Goal: Task Accomplishment & Management: Manage account settings

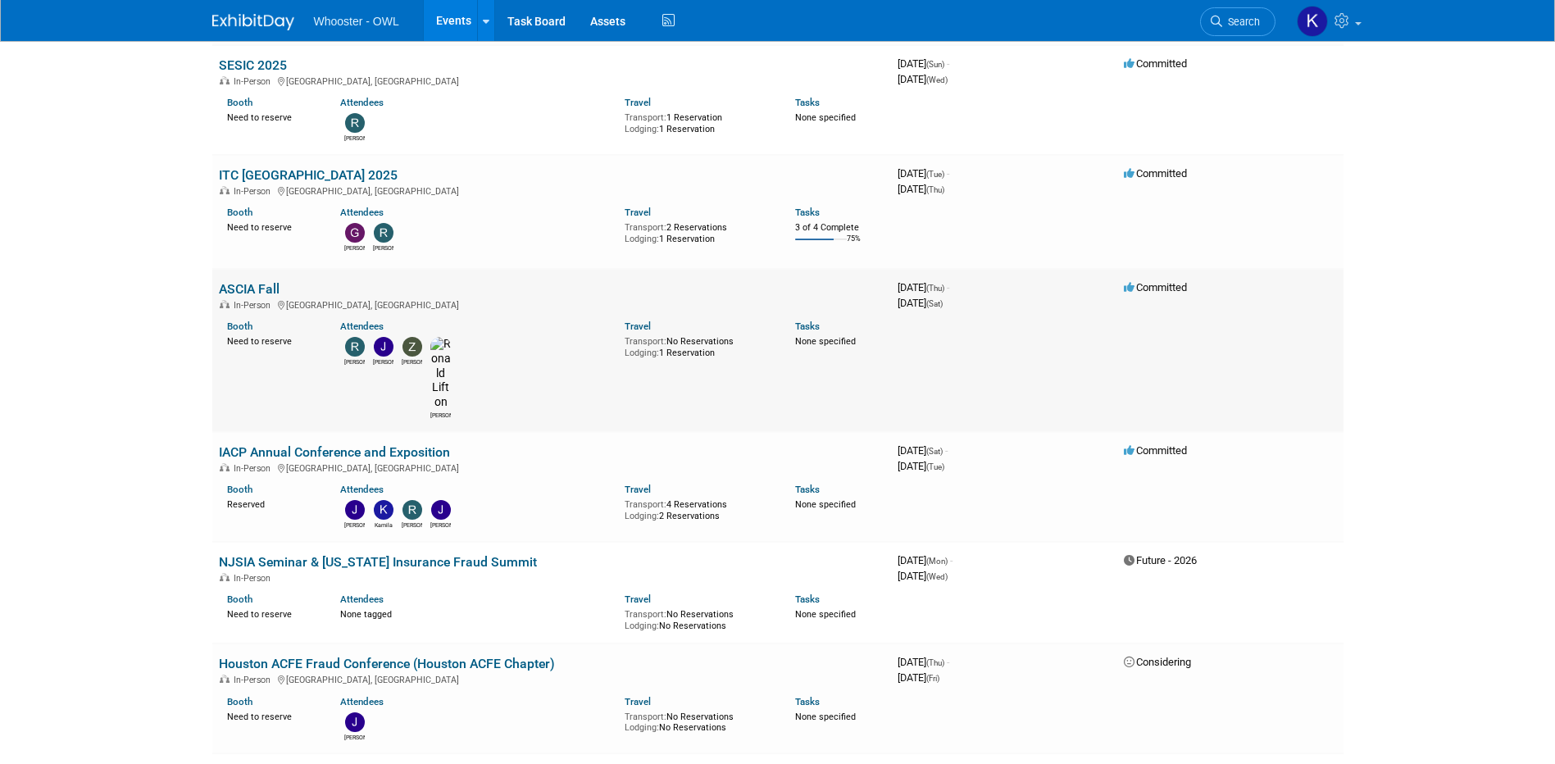
click at [256, 289] on link "ASCIA Fall" at bounding box center [249, 289] width 61 height 16
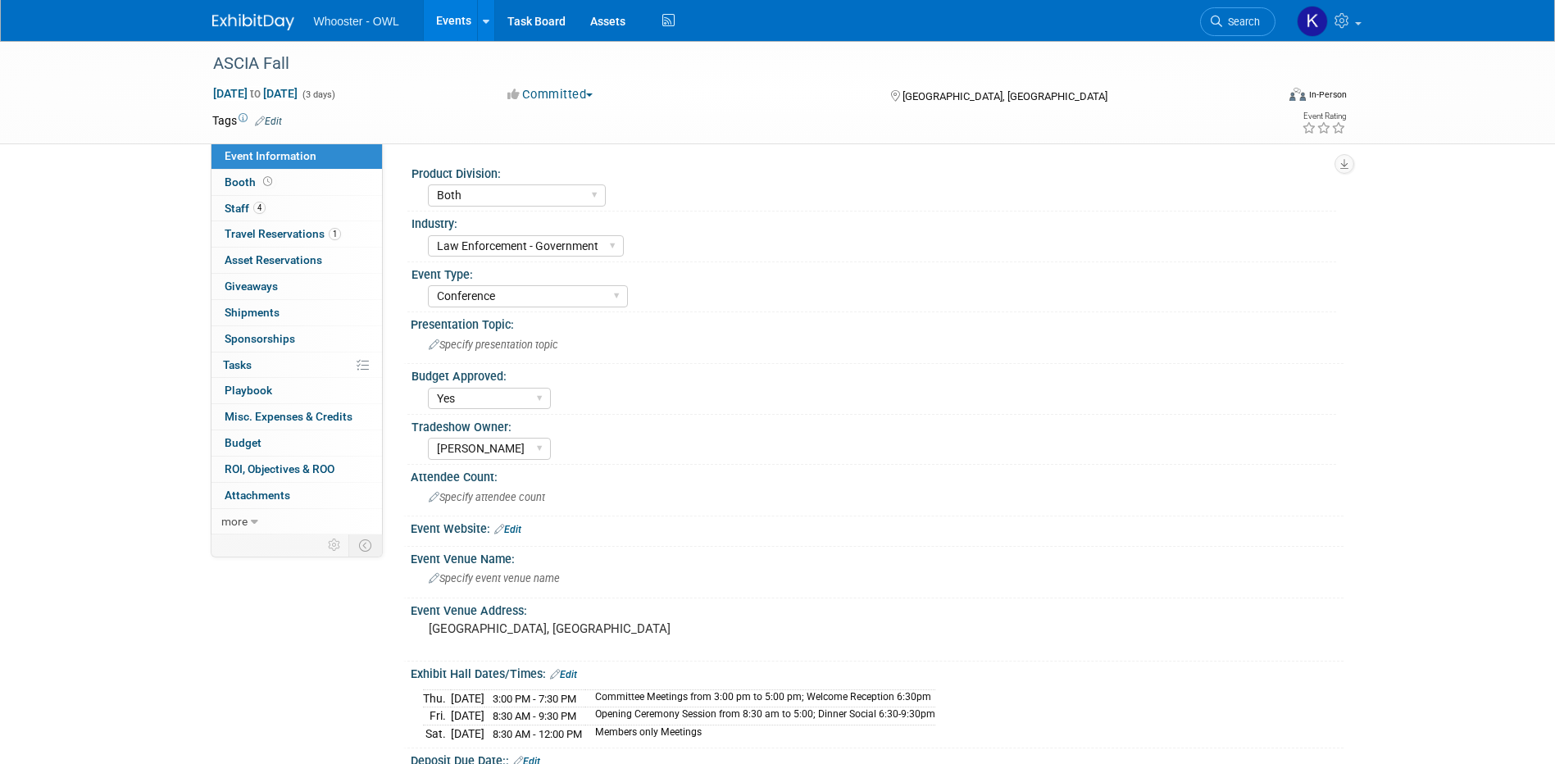
select select "Both"
select select "Law Enforcement - Government"
select select "Conference"
select select "Yes"
select select "[PERSON_NAME]"
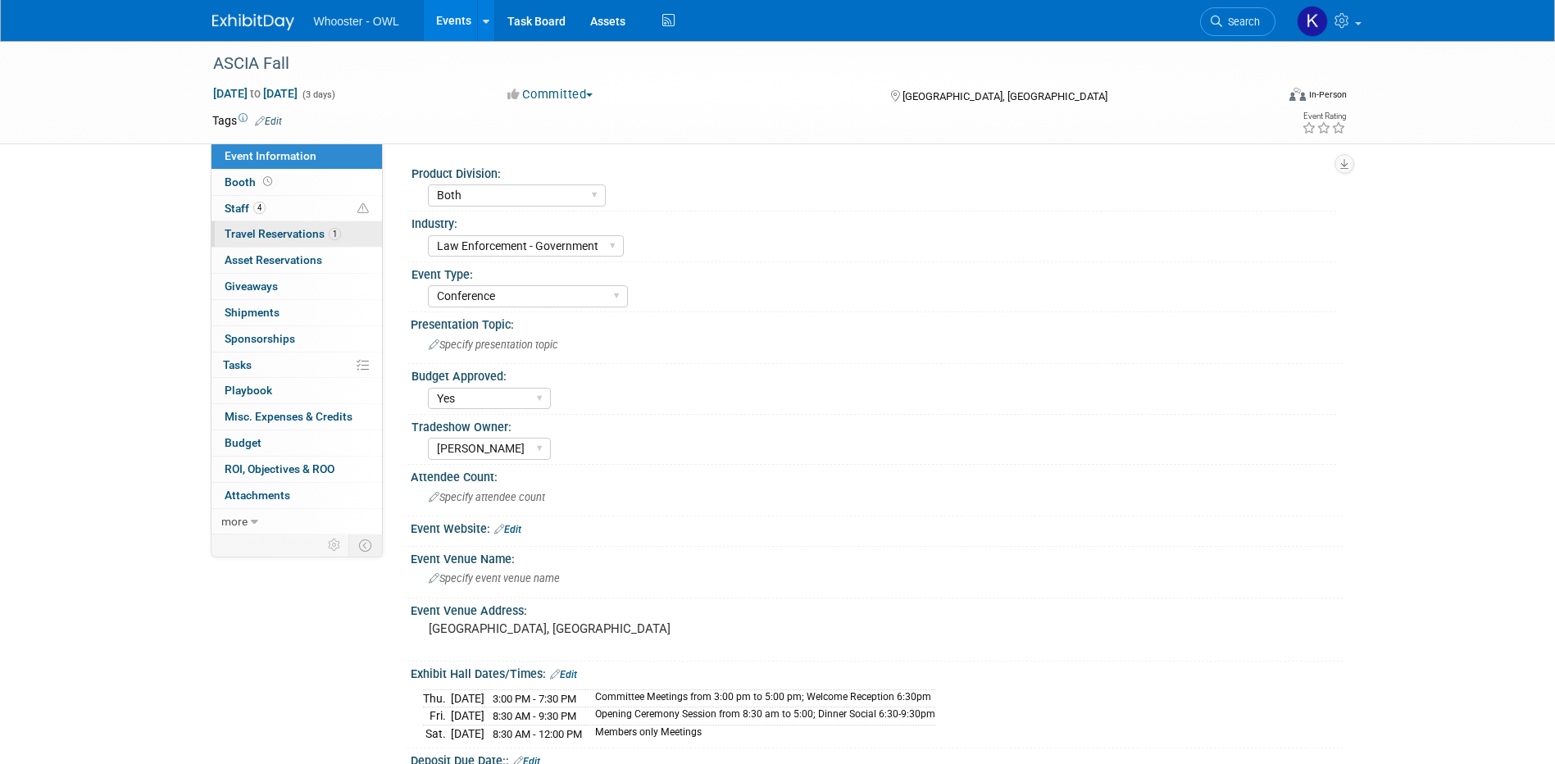
click at [291, 230] on span "Travel Reservations 1" at bounding box center [283, 233] width 116 height 13
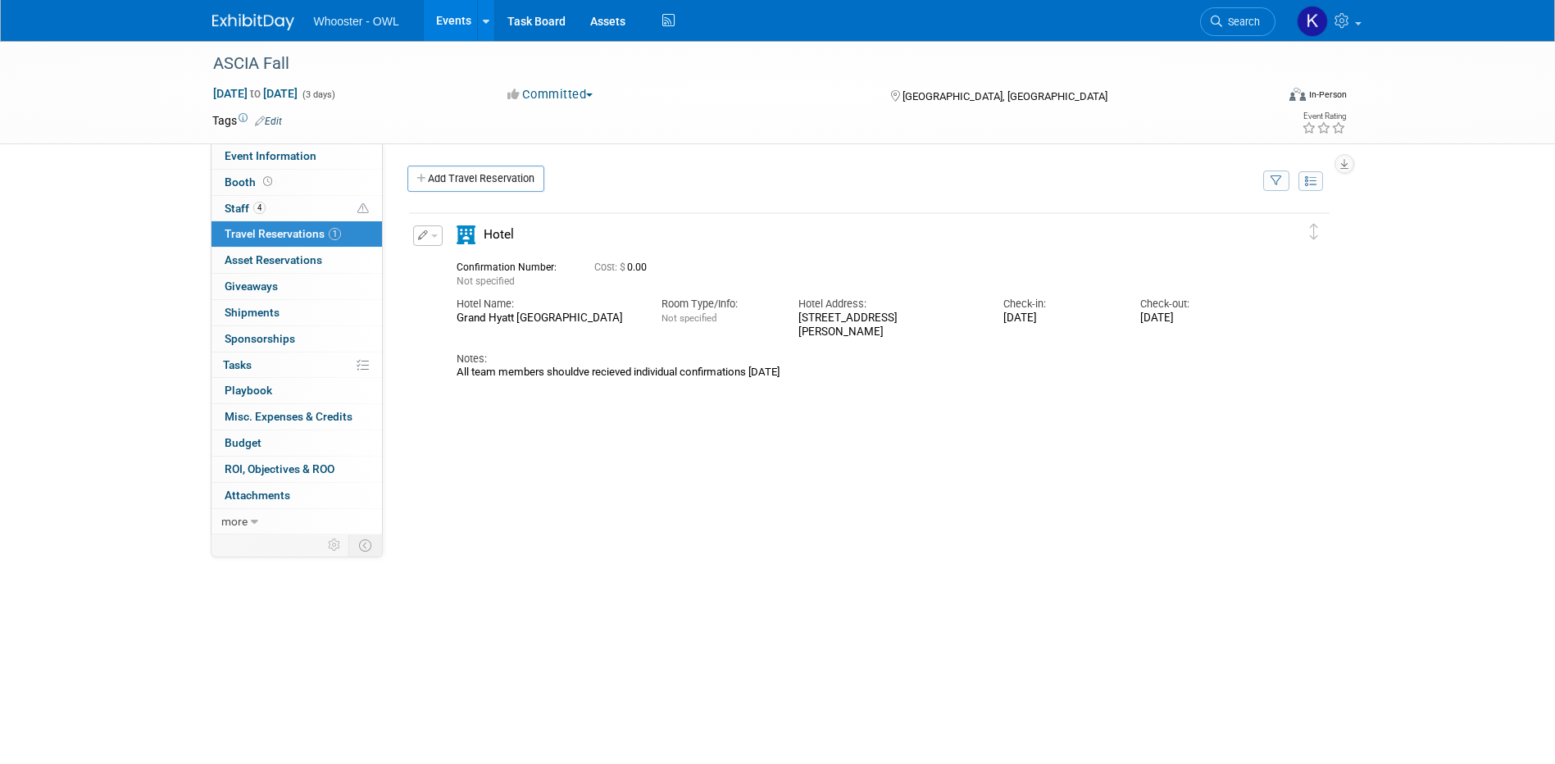
click at [444, 21] on link "Events" at bounding box center [454, 20] width 60 height 41
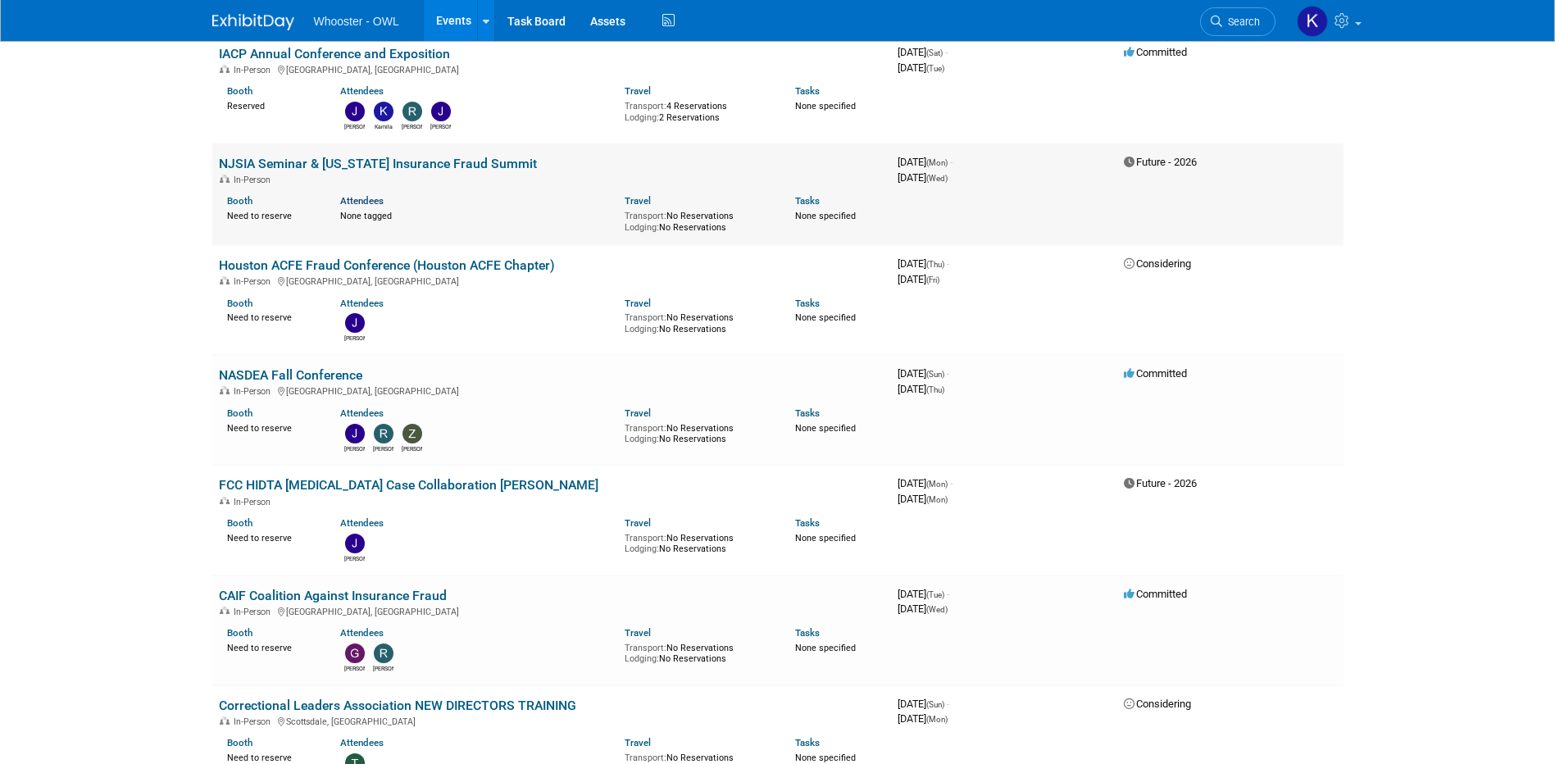
scroll to position [656, 0]
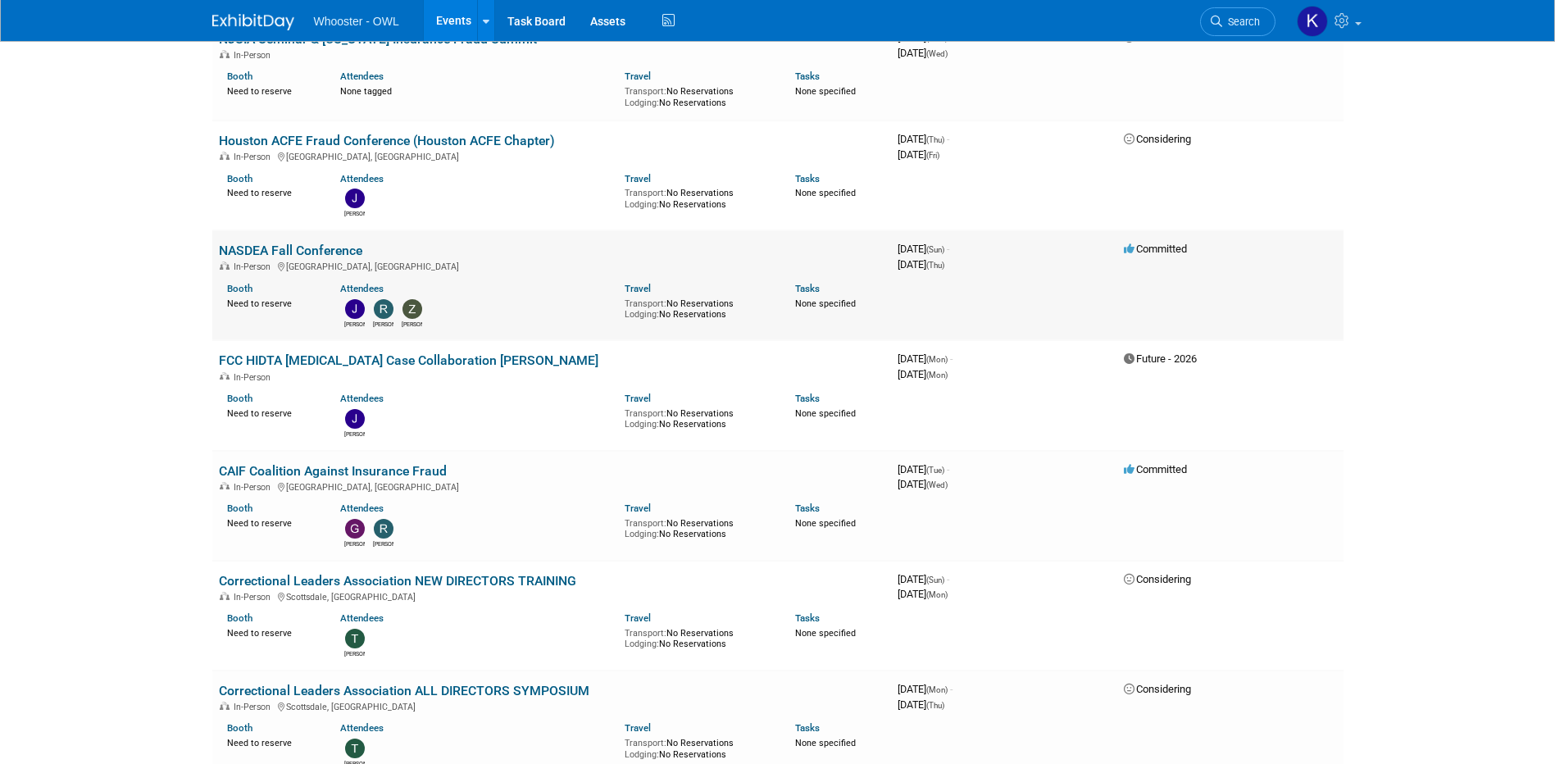
click at [260, 243] on link "NASDEA Fall Conference" at bounding box center [290, 251] width 143 height 16
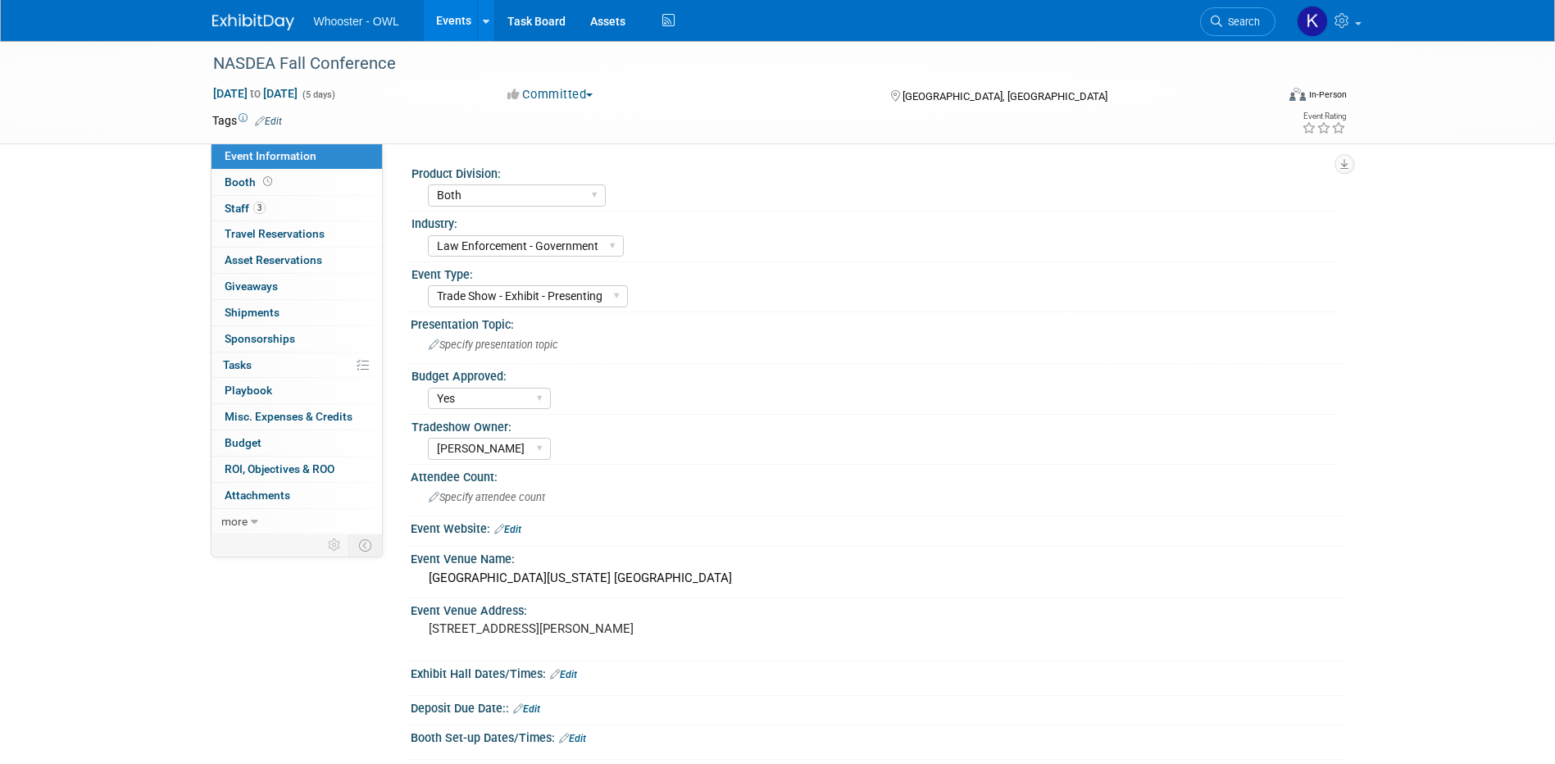
select select "Both"
select select "Law Enforcement - Government"
select select "Trade Show - Exhibit - Presenting"
select select "Yes"
select select "[PERSON_NAME]"
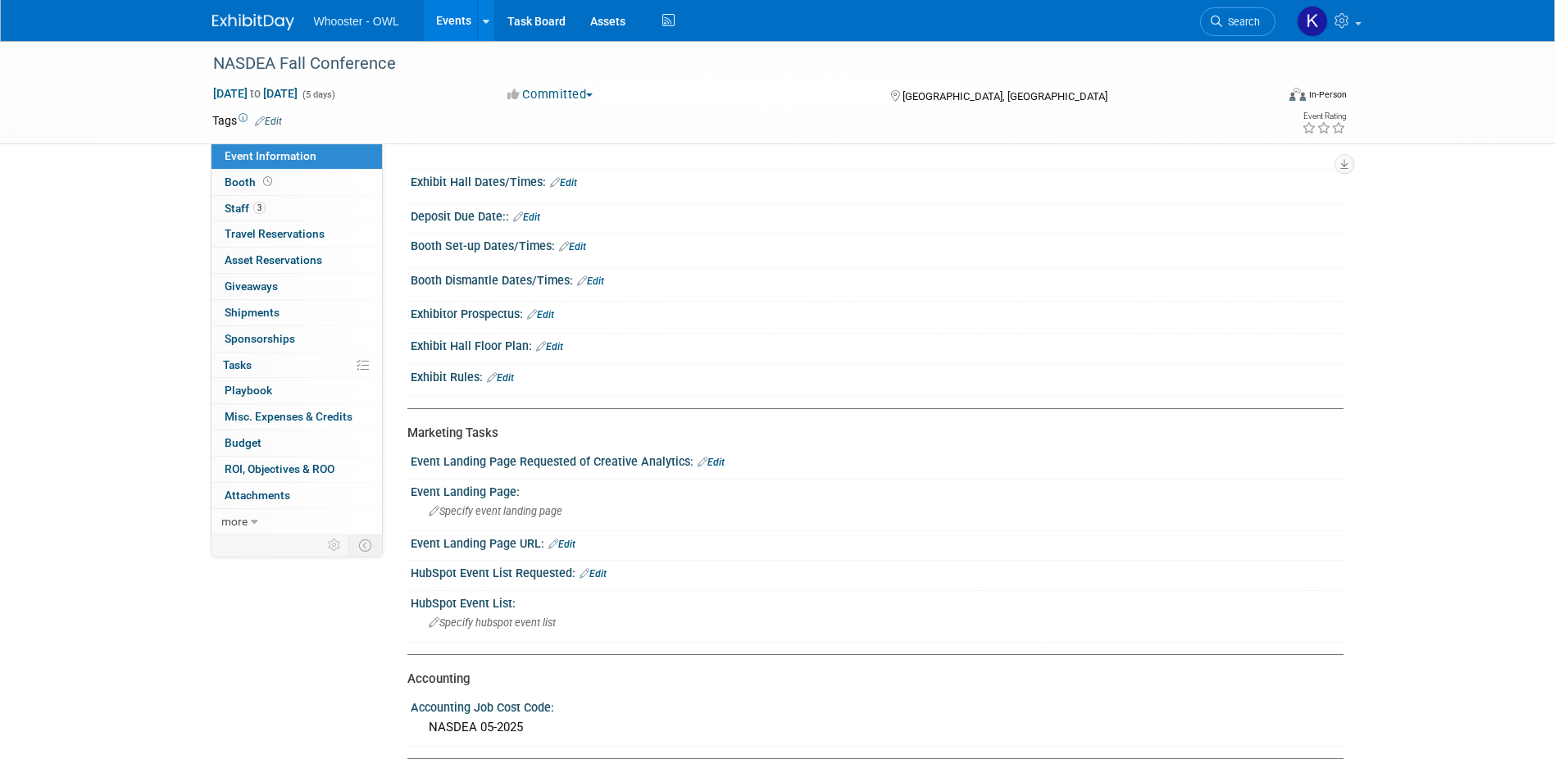
scroll to position [328, 0]
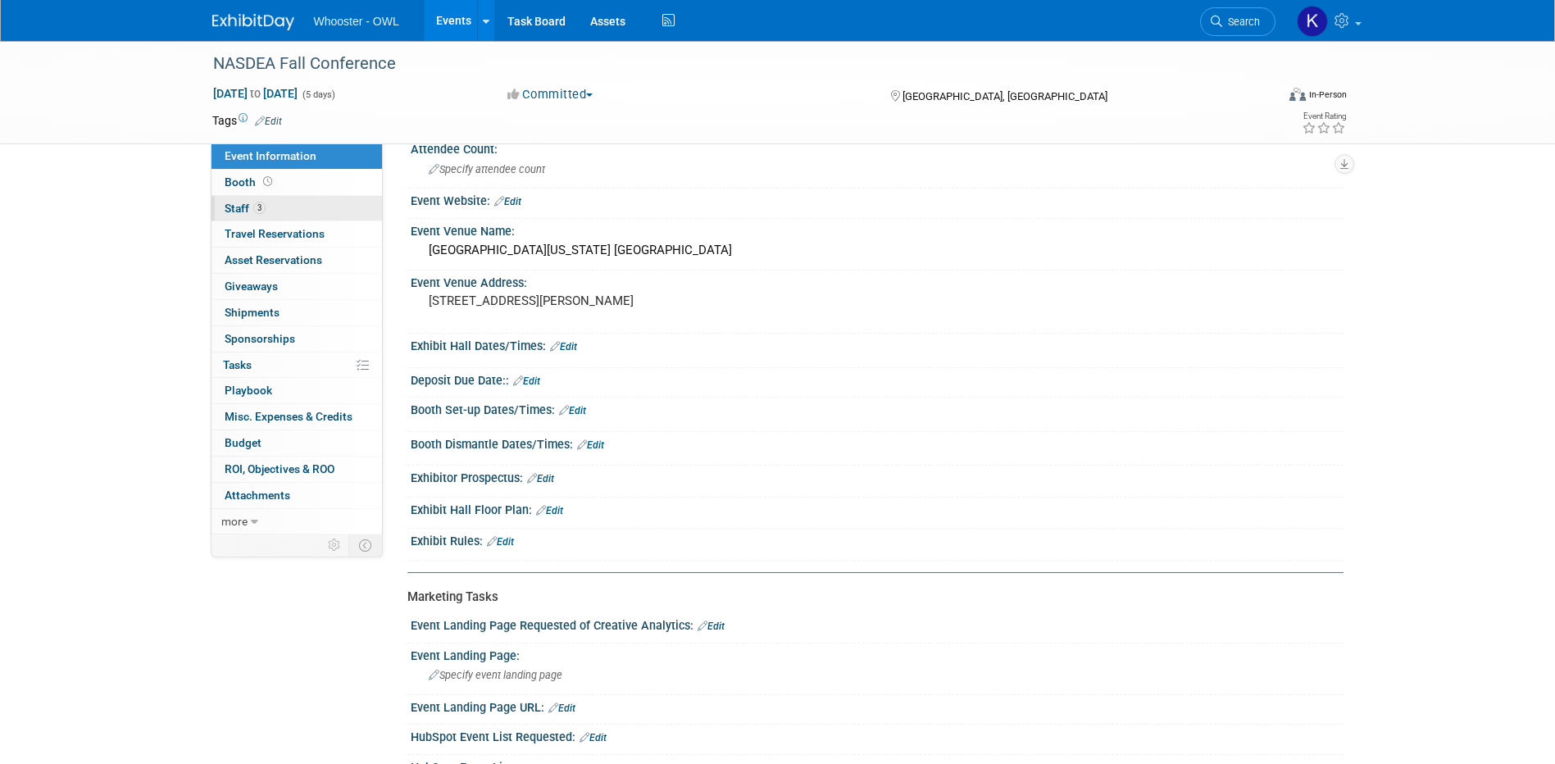
click at [266, 214] on link "3 Staff 3" at bounding box center [296, 208] width 170 height 25
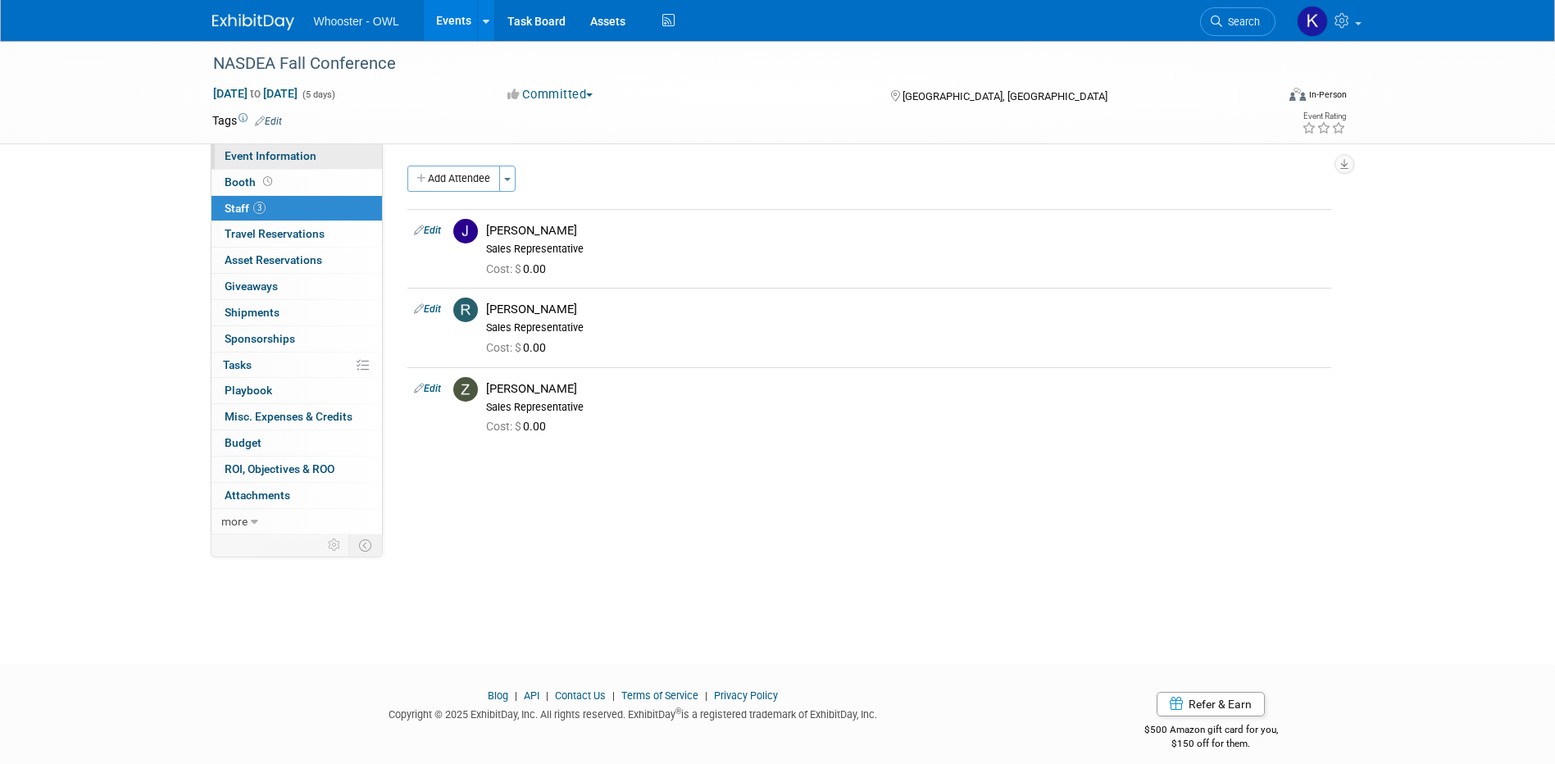
click at [282, 157] on span "Event Information" at bounding box center [271, 155] width 92 height 13
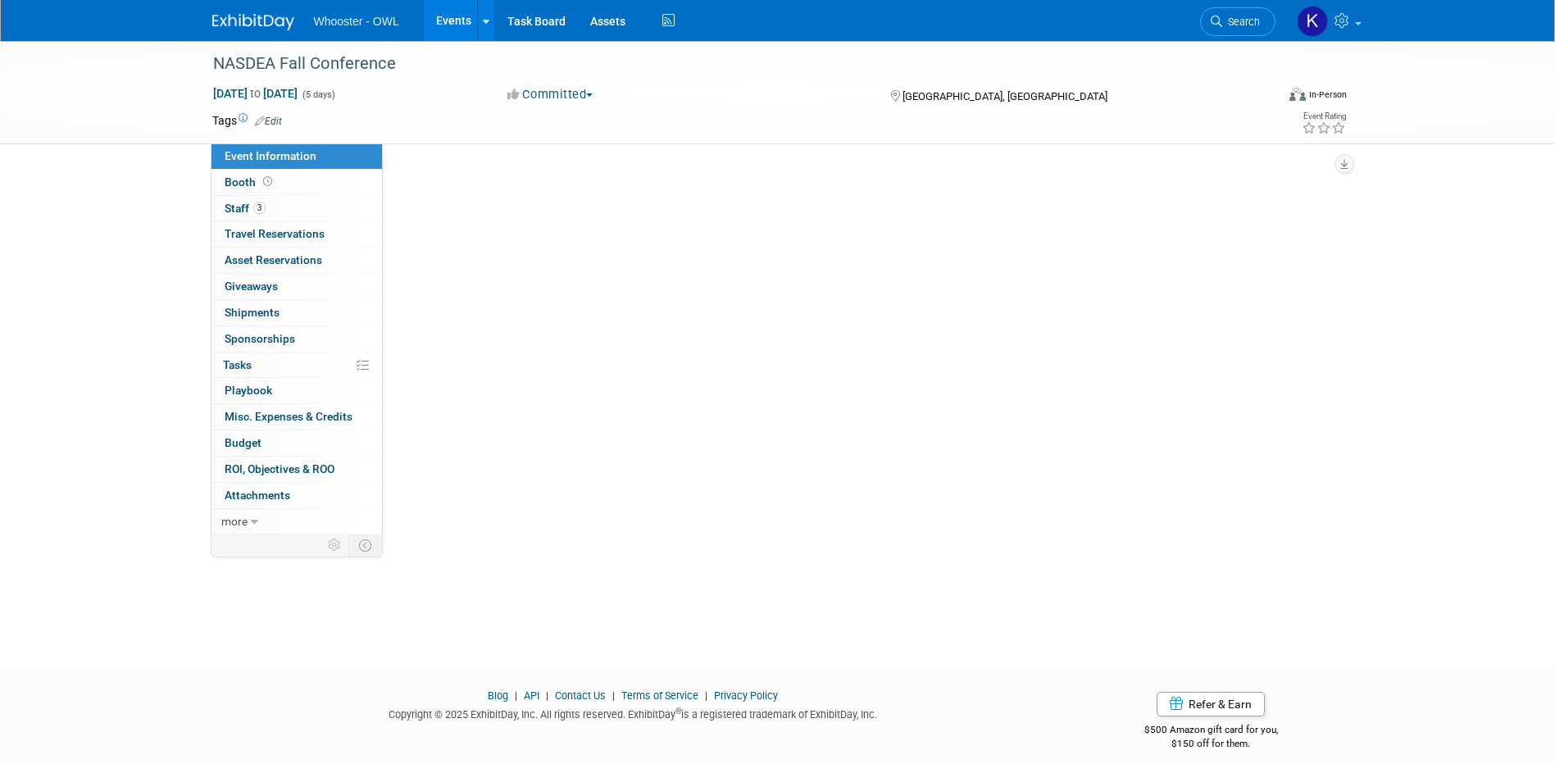
select select "Both"
select select "Law Enforcement - Government"
select select "Trade Show - Exhibit - Presenting"
select select "Yes"
select select "[PERSON_NAME]"
